Goal: Check status: Check status

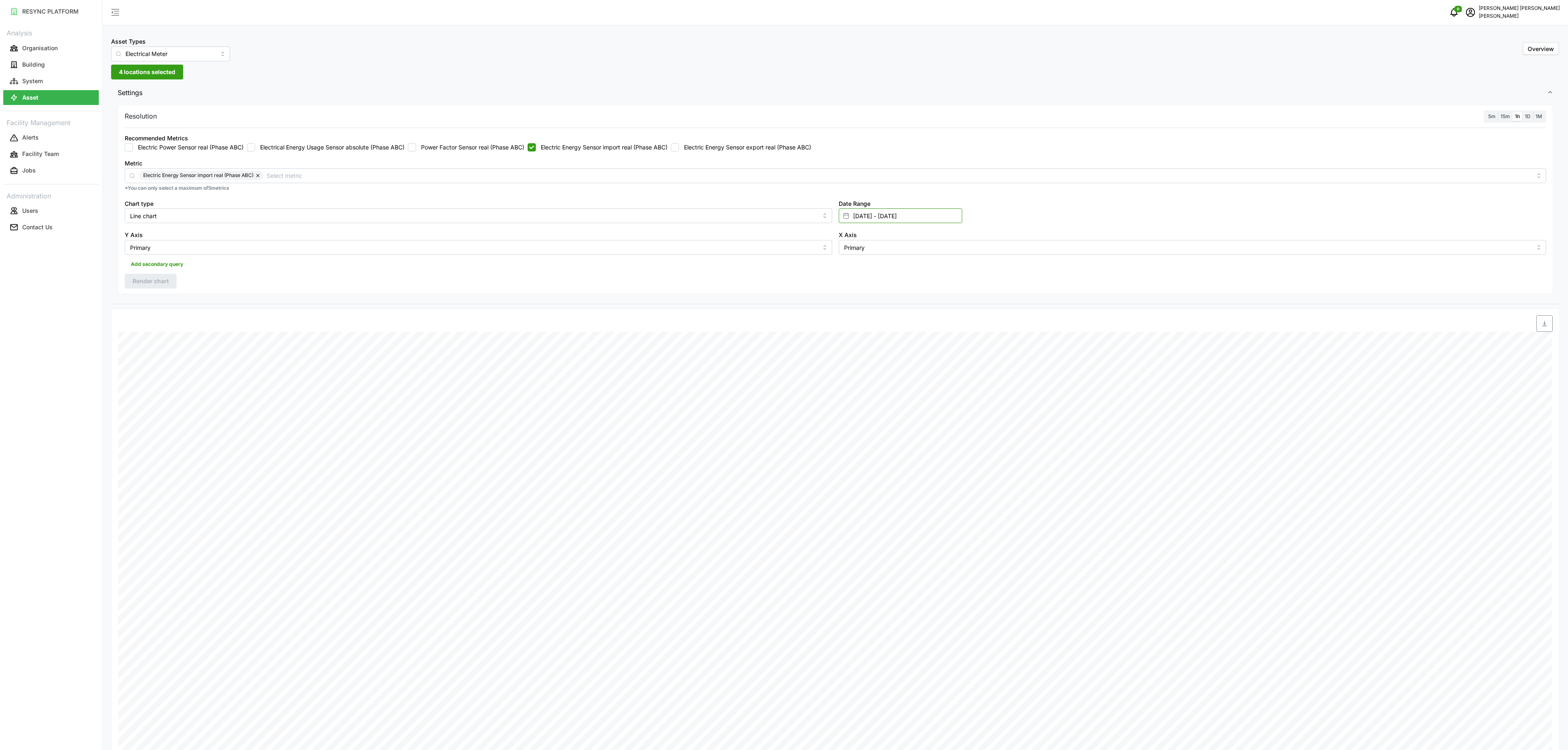
click at [859, 214] on input "[DATE] - [DATE]" at bounding box center [900, 216] width 124 height 15
click at [860, 363] on button "25" at bounding box center [857, 362] width 15 height 15
type input "[DATE] - [DATE]"
type input "[DATE]"
click at [857, 357] on button "25" at bounding box center [857, 362] width 15 height 15
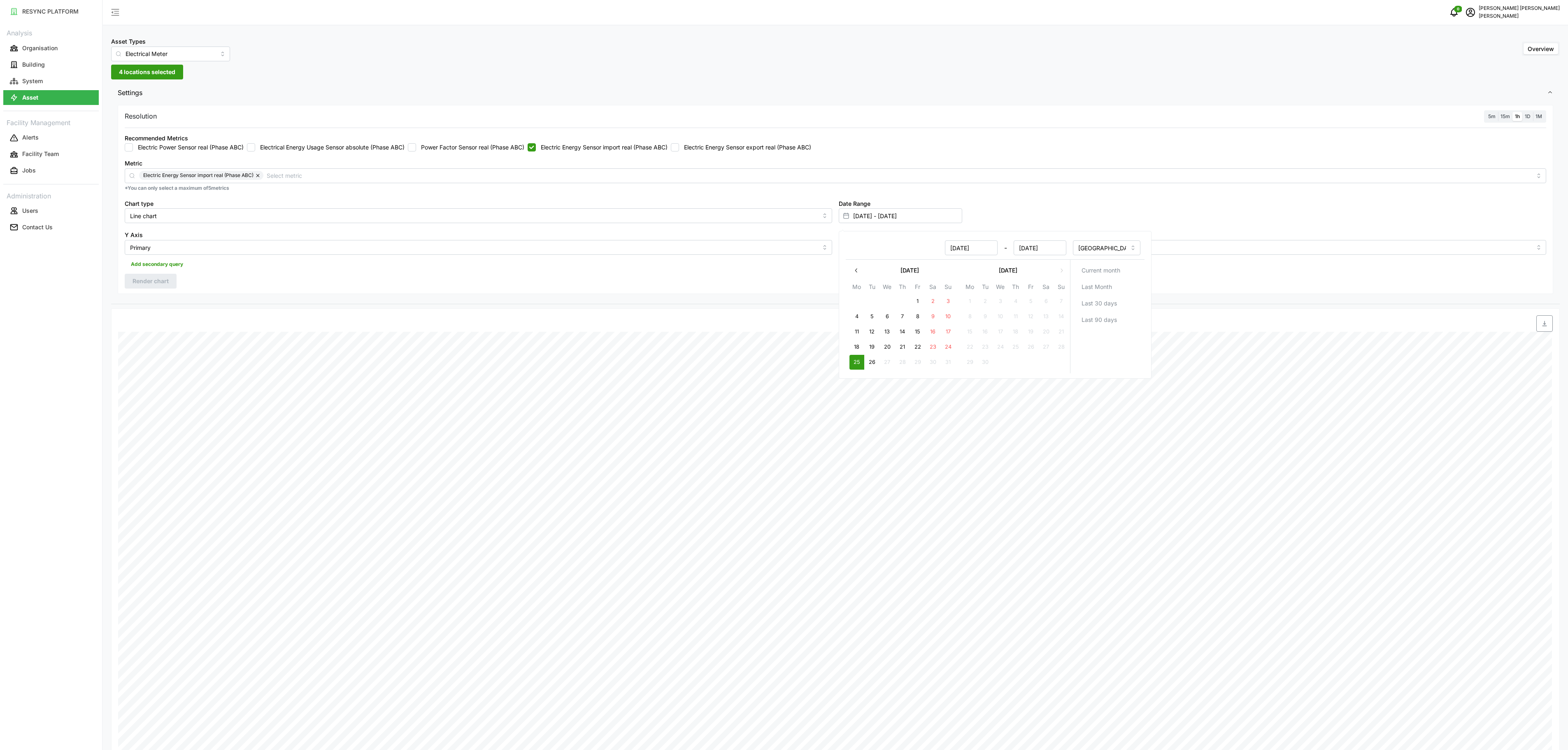
type input "[DATE] - [DATE]"
type input "[DATE]"
click at [801, 309] on div "Settings Resolution 5m 15m 1h 1D 1M Recommended Metrics Electric Power Sensor r…" at bounding box center [836, 544] width 1449 height 923
click at [166, 283] on span "Render chart" at bounding box center [150, 281] width 36 height 14
click at [1550, 331] on span "button" at bounding box center [1545, 324] width 16 height 16
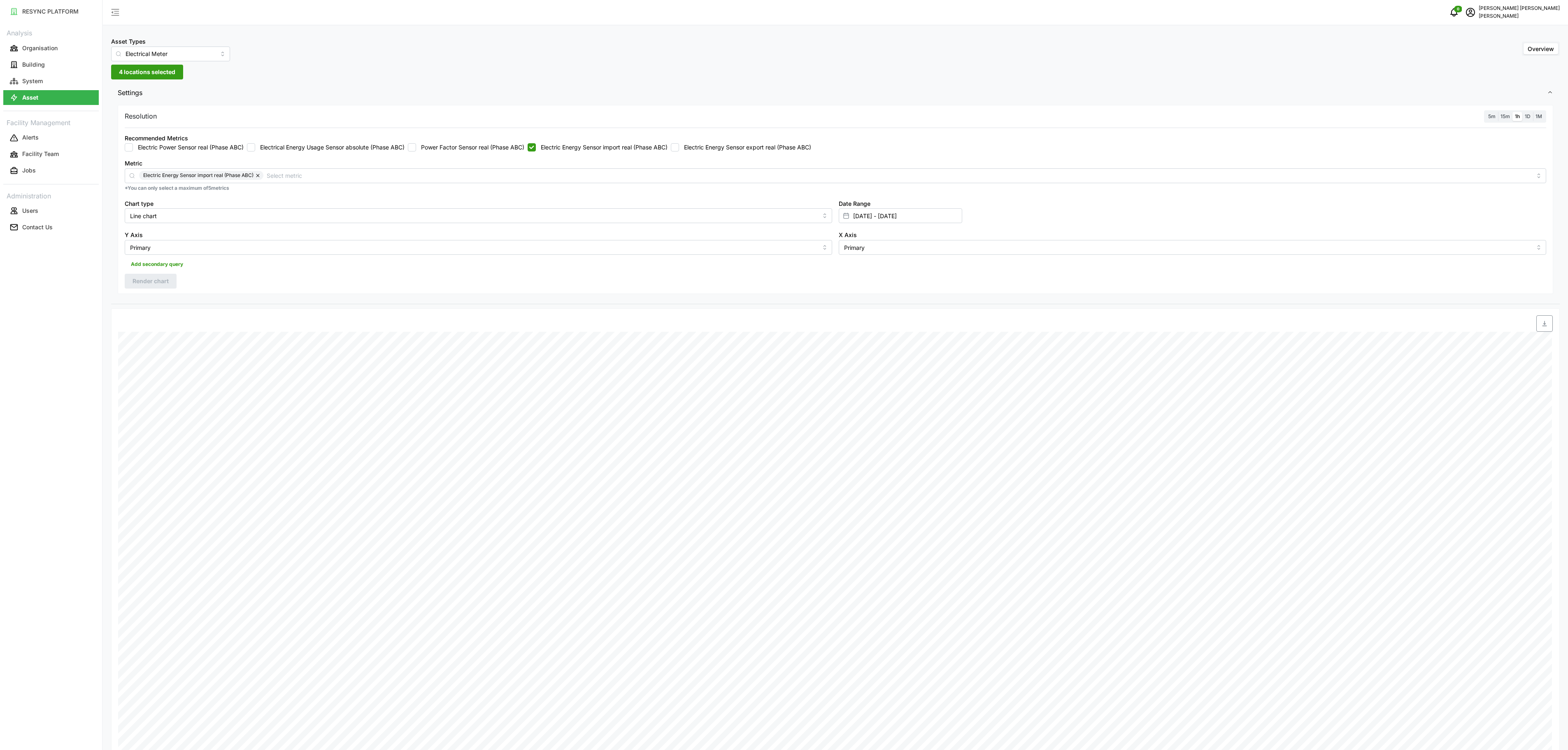
click at [646, 149] on label "Electric Energy Sensor import real (Phase ABC)" at bounding box center [601, 147] width 131 height 9
click at [536, 149] on input "Electric Energy Sensor import real (Phase ABC)" at bounding box center [532, 147] width 9 height 9
checkbox input "false"
click at [697, 143] on div "Recommended Metrics Electric Power Sensor real (Phase ABC) Electrical Energy Us…" at bounding box center [835, 142] width 1421 height 18
click at [679, 149] on input "Electric Energy Sensor export real (Phase ABC)" at bounding box center [675, 147] width 9 height 9
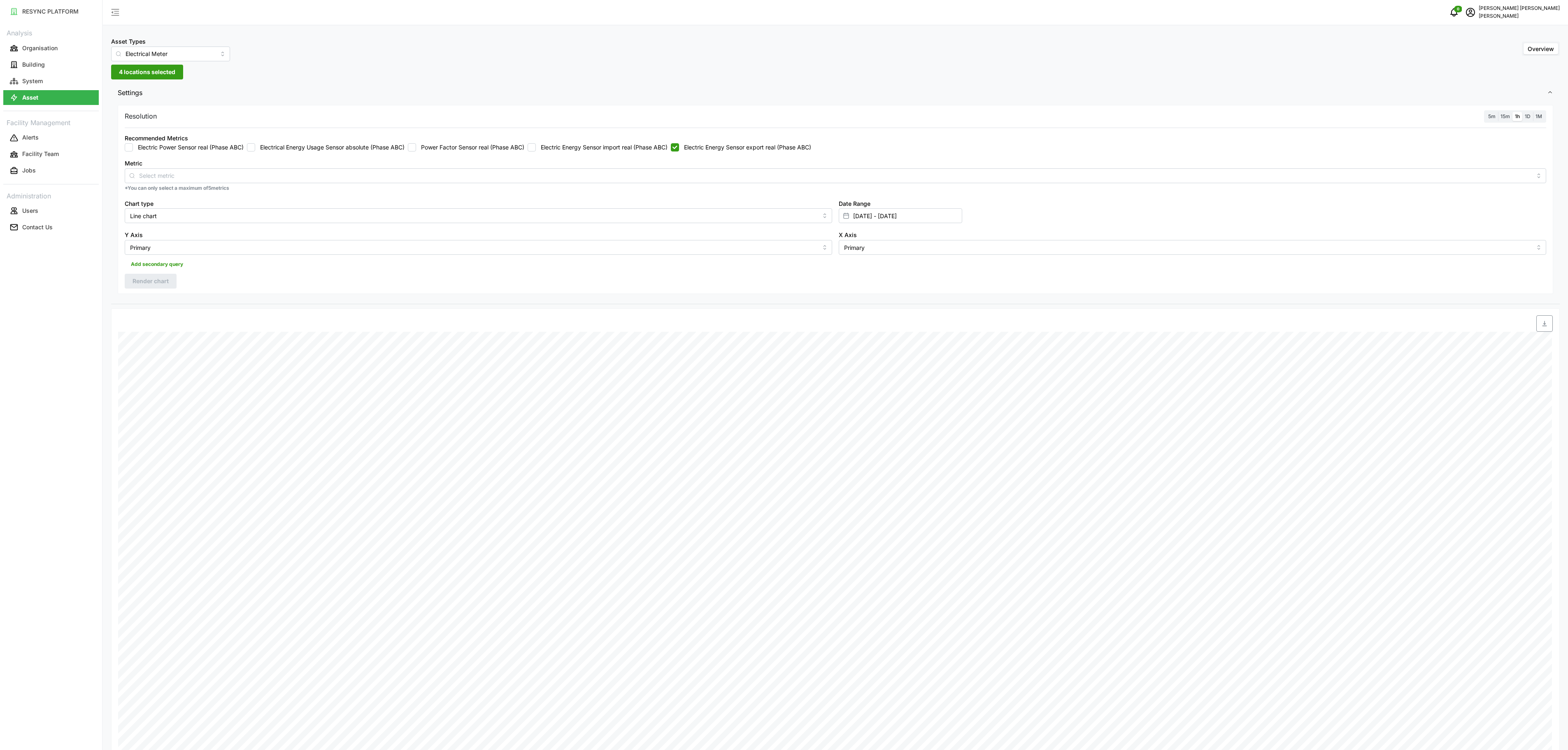
checkbox input "true"
drag, startPoint x: 168, startPoint y: 290, endPoint x: 371, endPoint y: 304, distance: 203.5
click at [168, 288] on span "Render chart" at bounding box center [150, 281] width 36 height 14
click at [1542, 327] on icon "button" at bounding box center [1544, 323] width 7 height 7
